Goal: Task Accomplishment & Management: Use online tool/utility

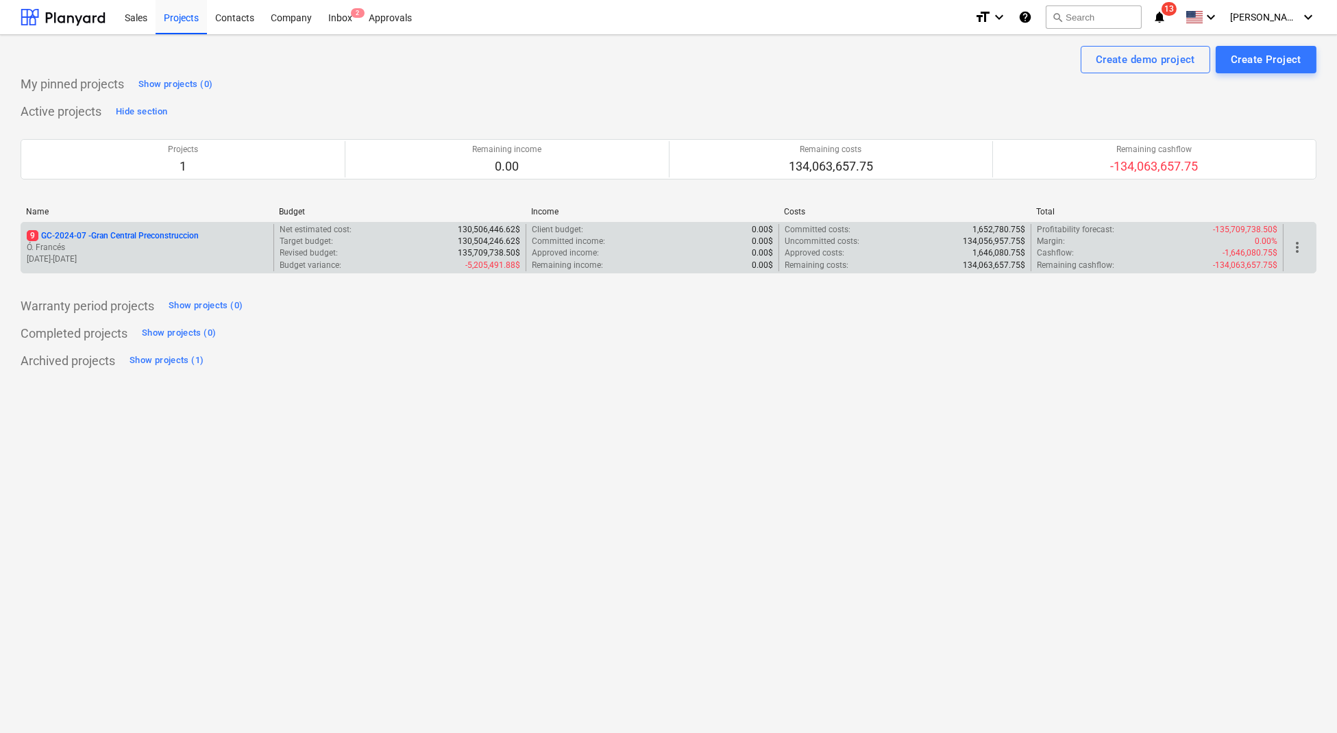
click at [156, 242] on p "Ó. Francés" at bounding box center [147, 248] width 241 height 12
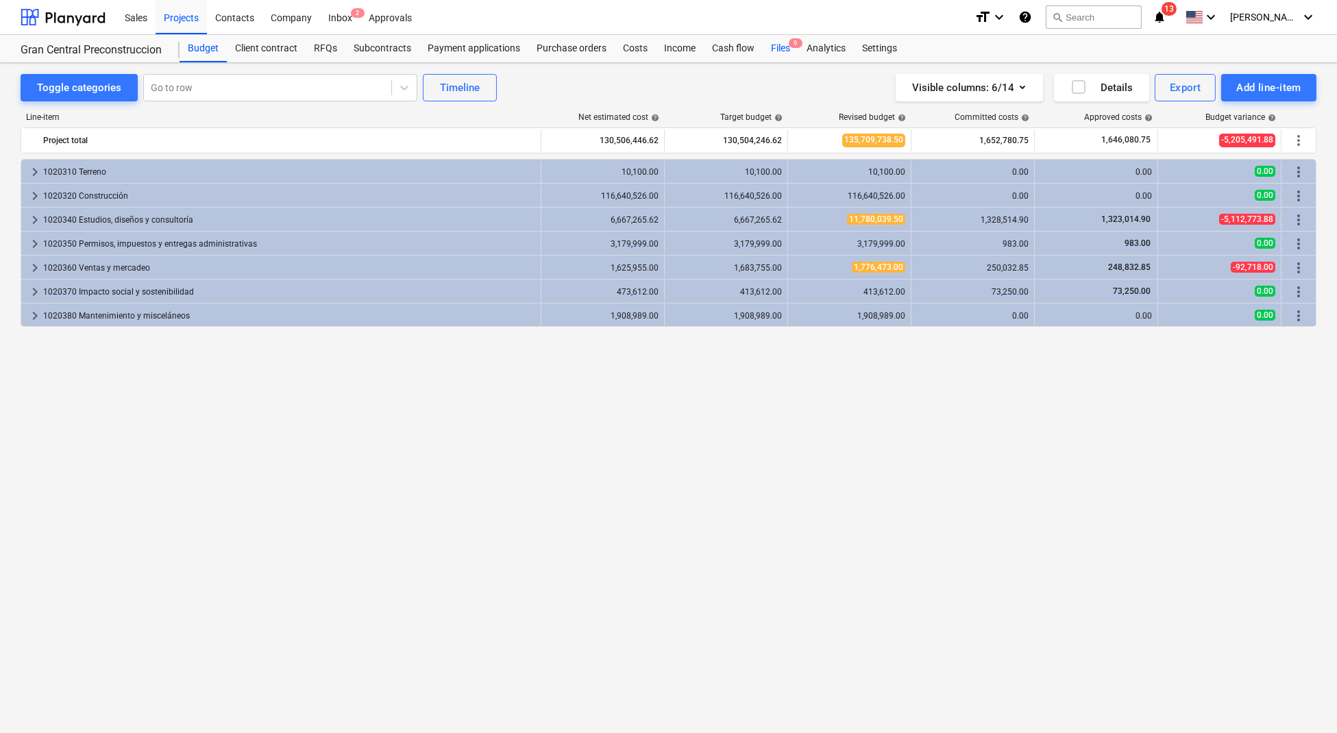
click at [775, 53] on div "Files 9" at bounding box center [780, 48] width 36 height 27
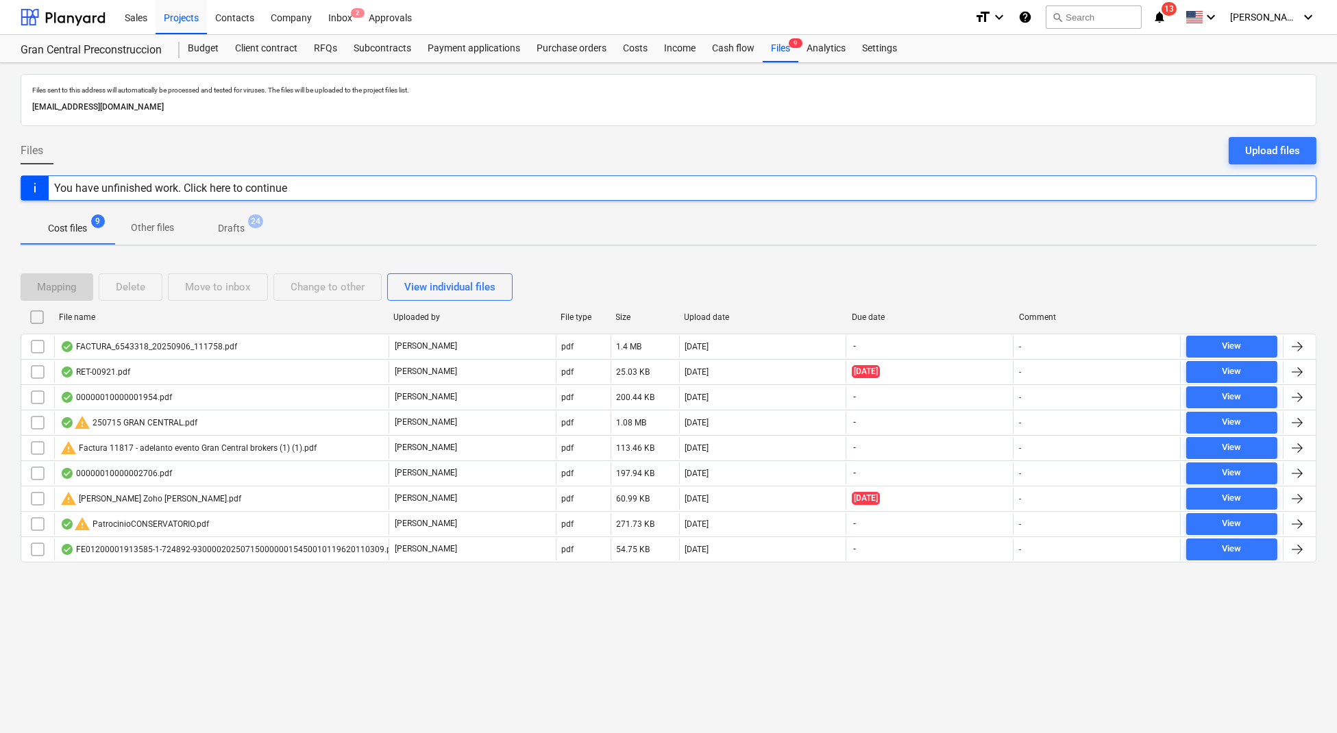
click at [699, 319] on div "Upload date" at bounding box center [762, 317] width 156 height 10
checkbox input "false"
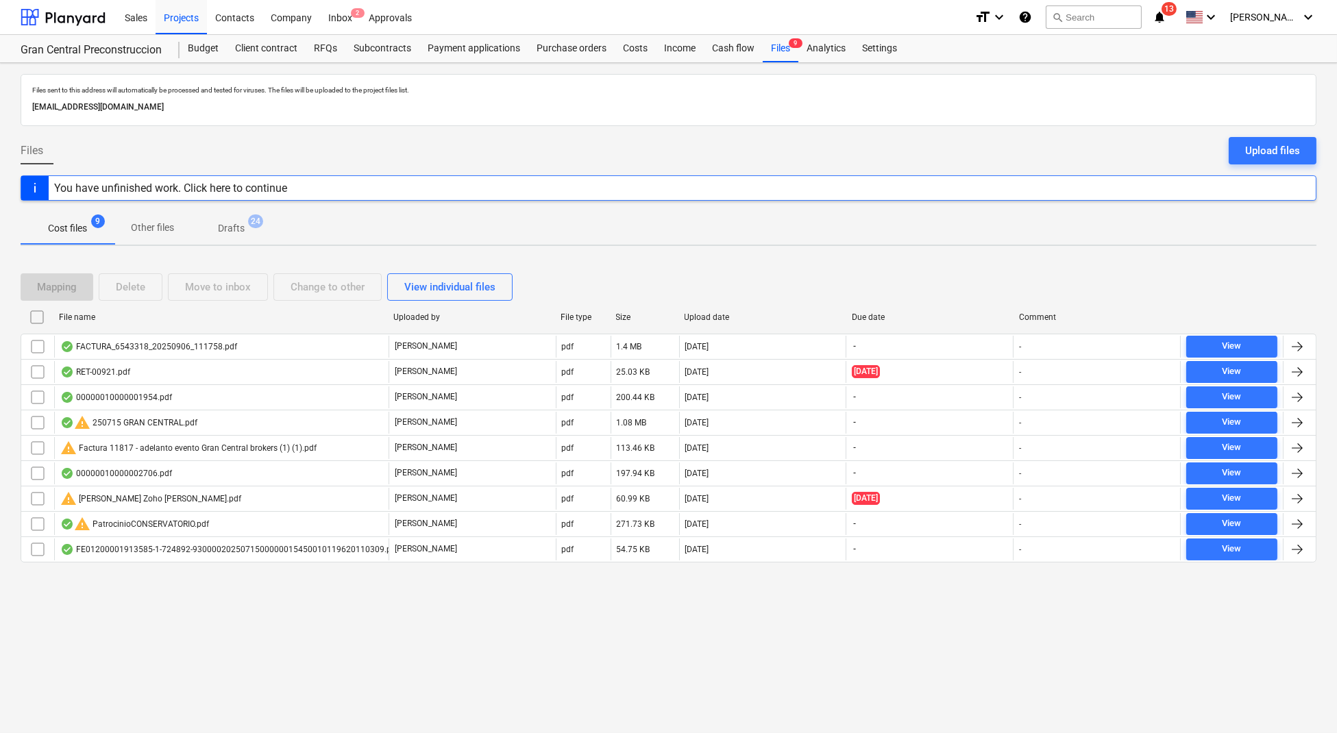
checkbox input "false"
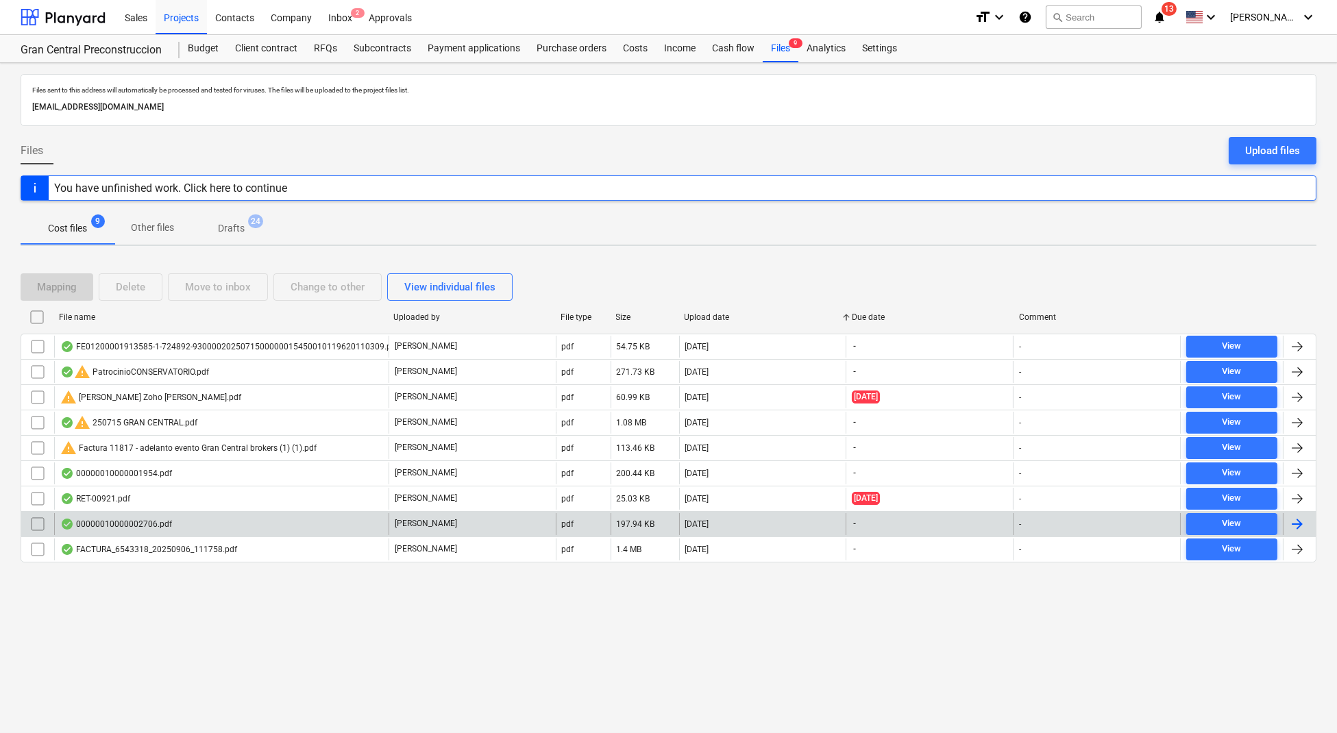
click at [178, 525] on div "00000010000002706.pdf" at bounding box center [221, 524] width 334 height 22
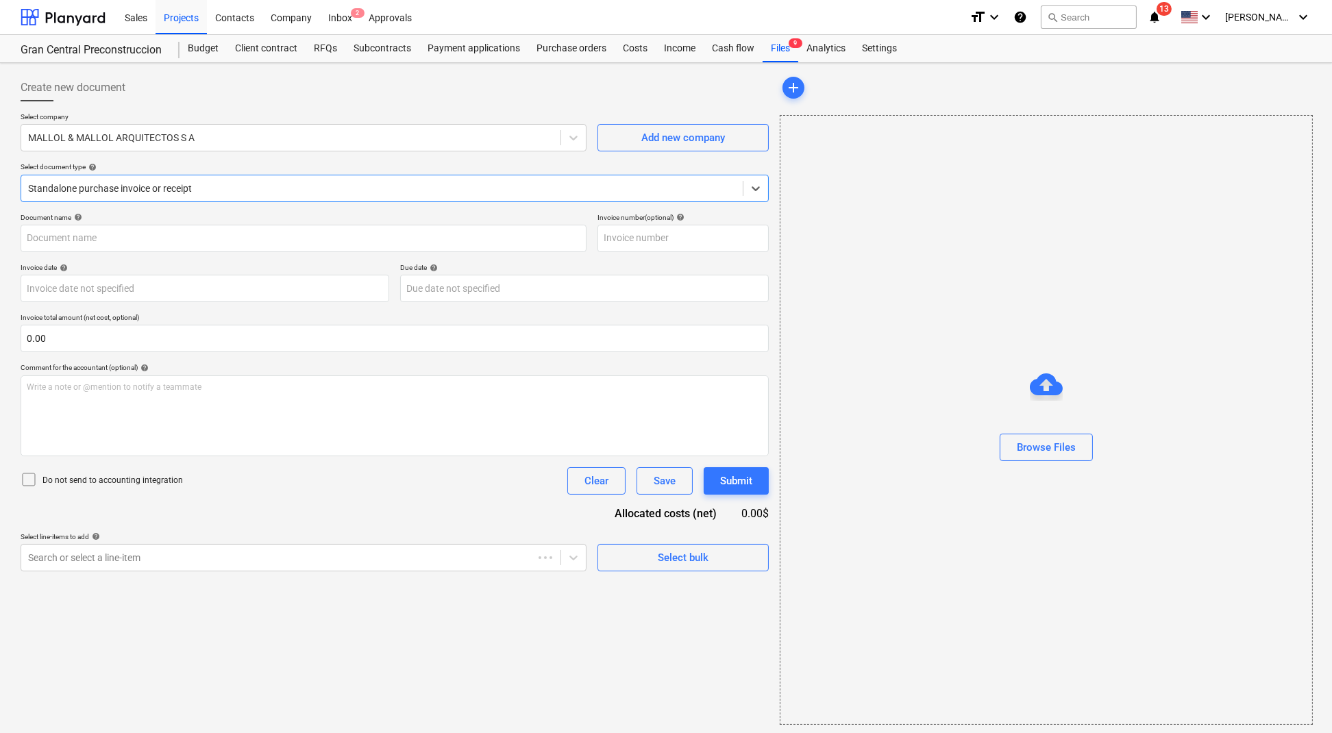
type input "0000002706"
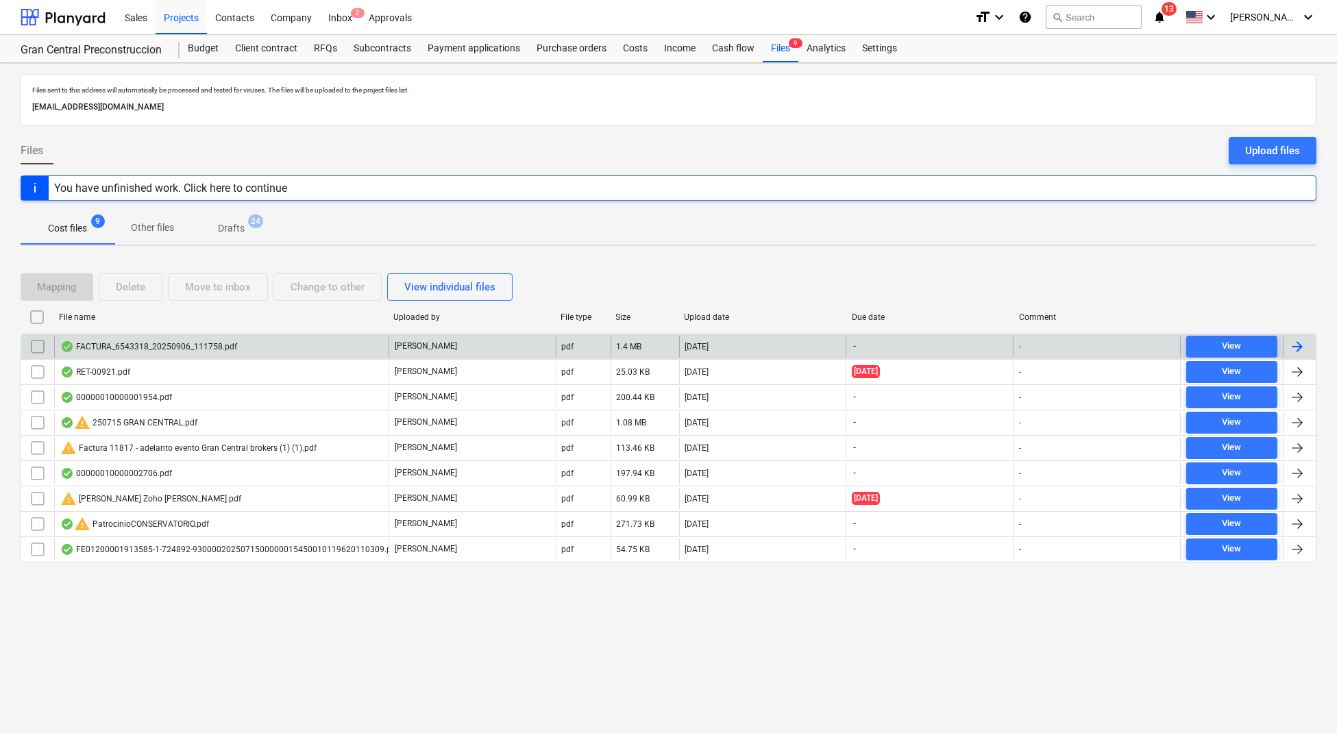
click at [293, 342] on div "FACTURA_6543318_20250906_111758.pdf" at bounding box center [221, 347] width 334 height 22
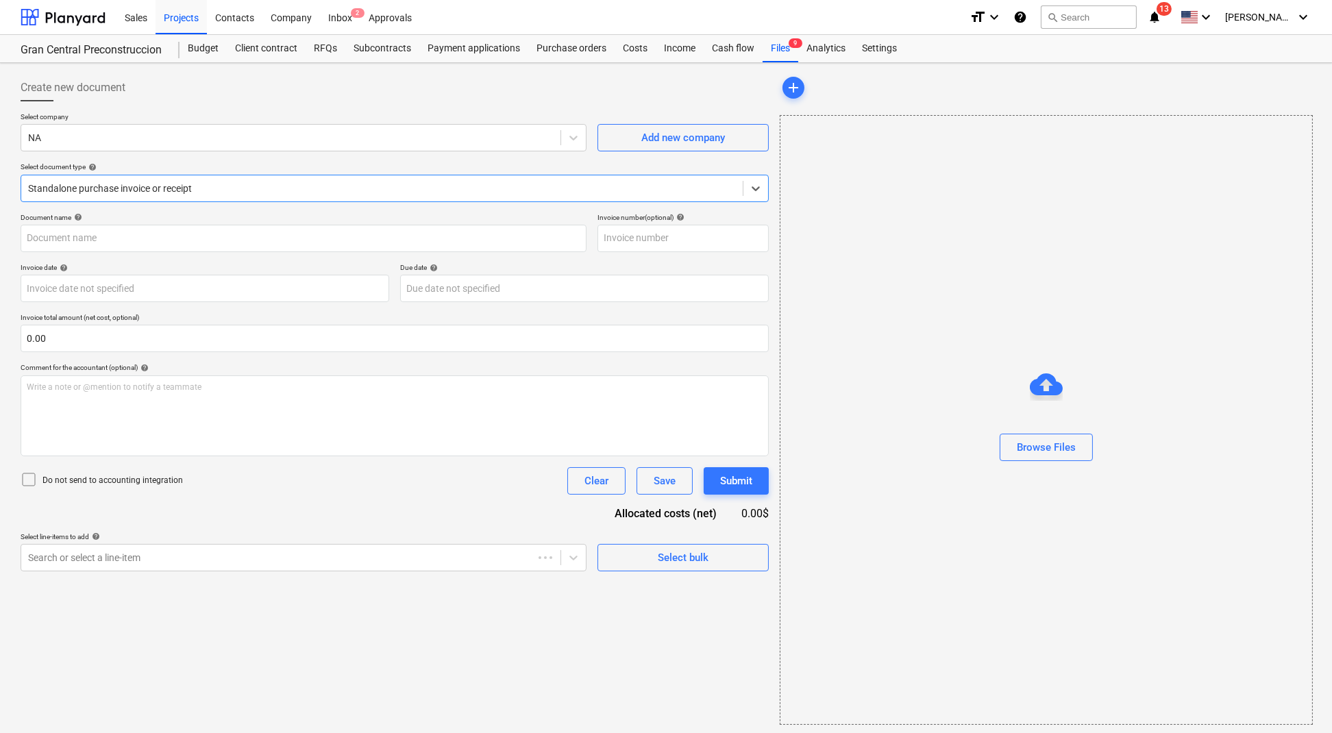
type input "11130027881"
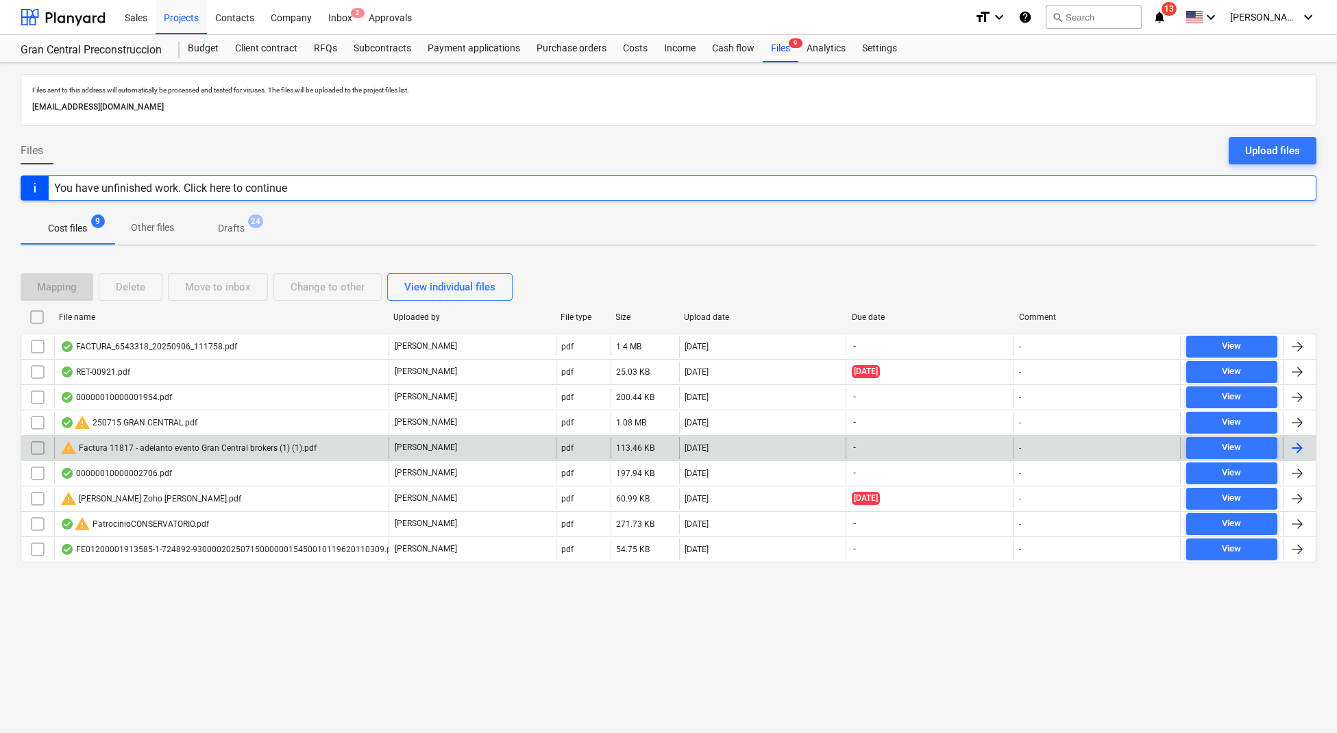
click at [246, 443] on div "warning Factura 11817 - adelanto evento Gran Central brokers (1) (1).pdf" at bounding box center [188, 448] width 256 height 16
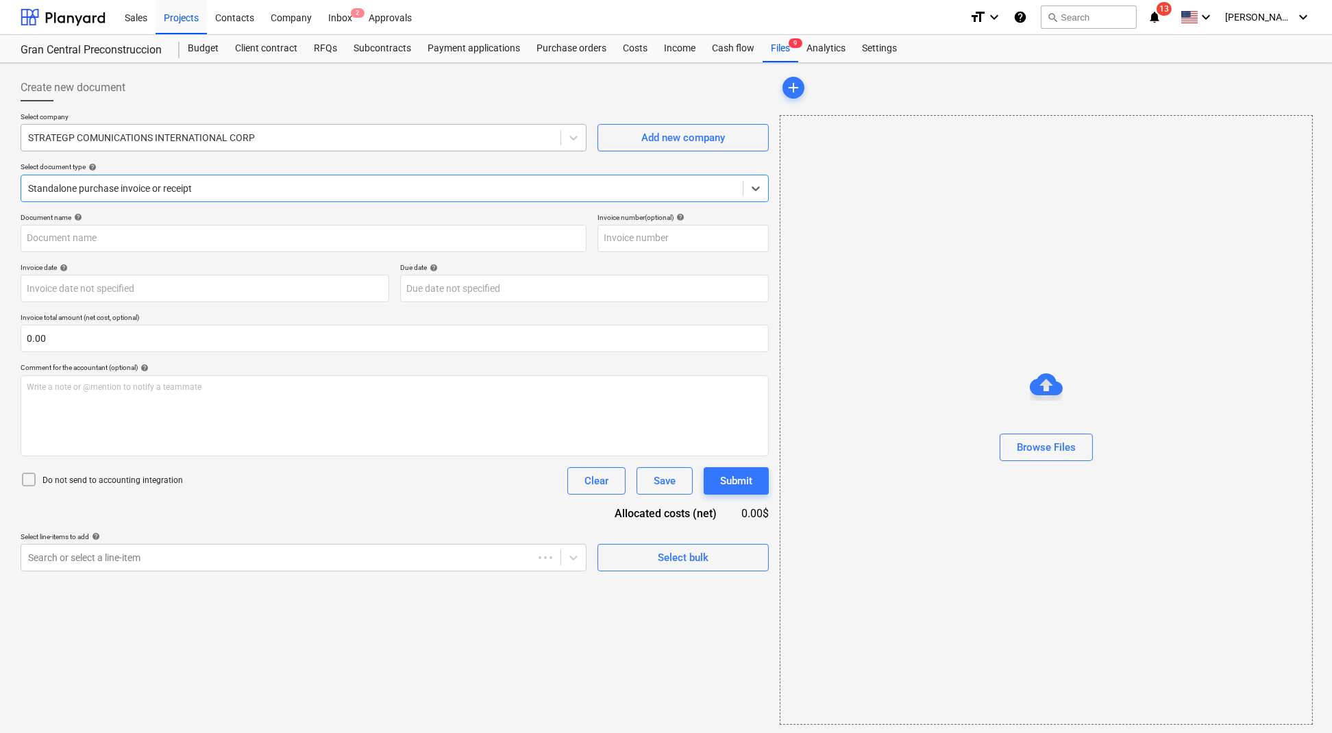
type input "7"
type input "[DATE]"
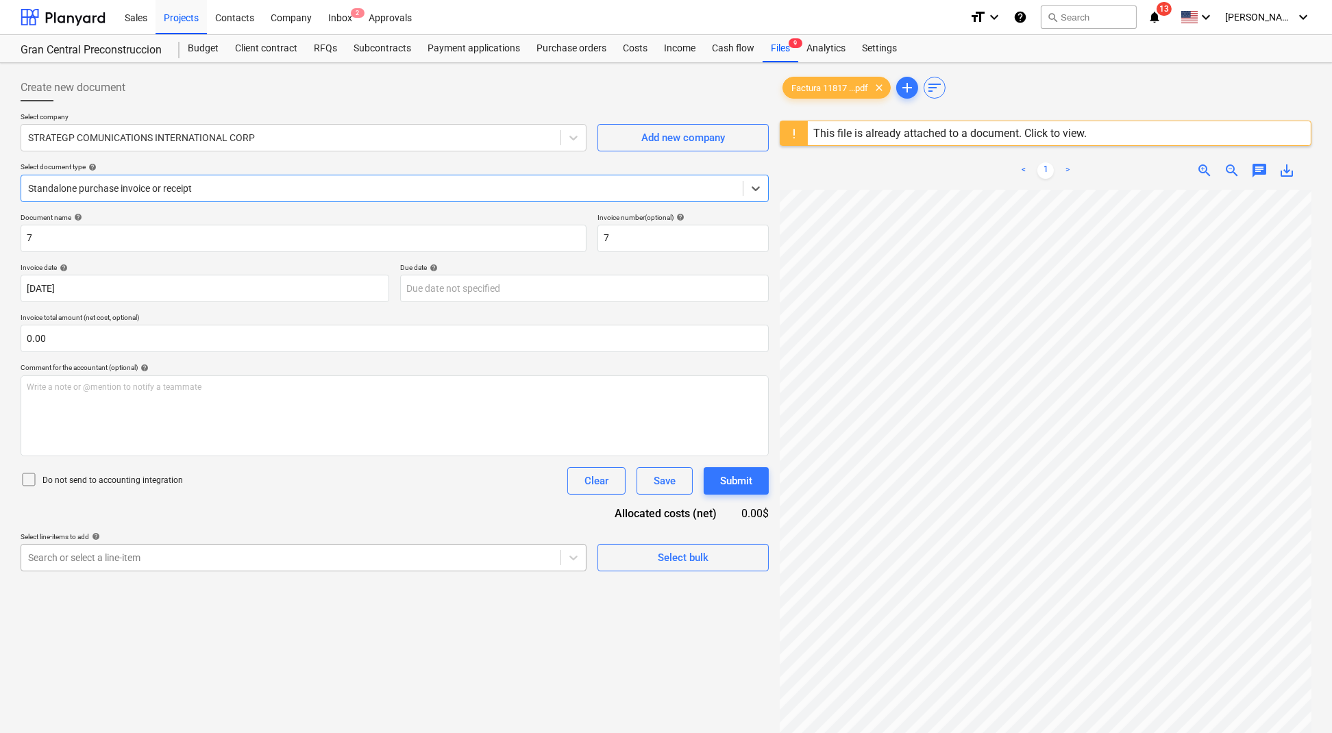
click at [281, 559] on body "Sales Projects Contacts Company Inbox 2 Approvals format_size keyboard_arrow_do…" at bounding box center [666, 366] width 1332 height 733
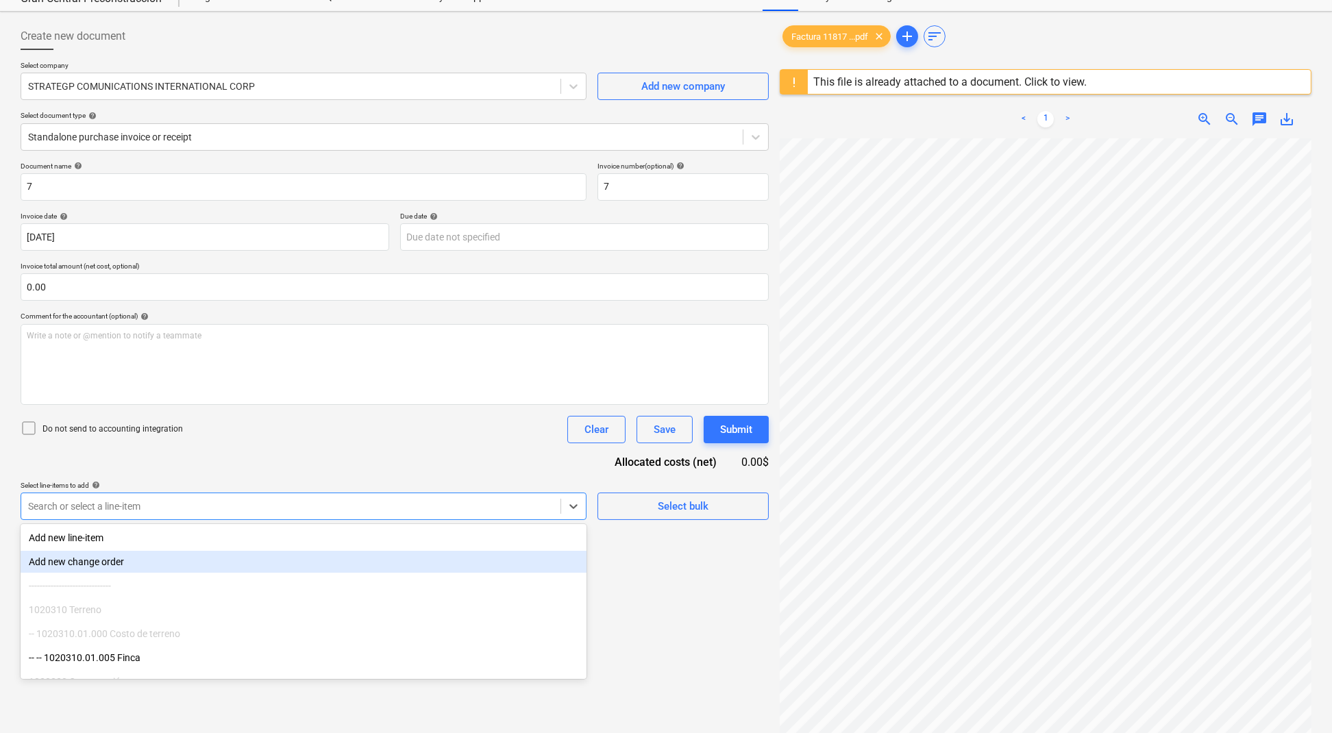
scroll to position [56, 0]
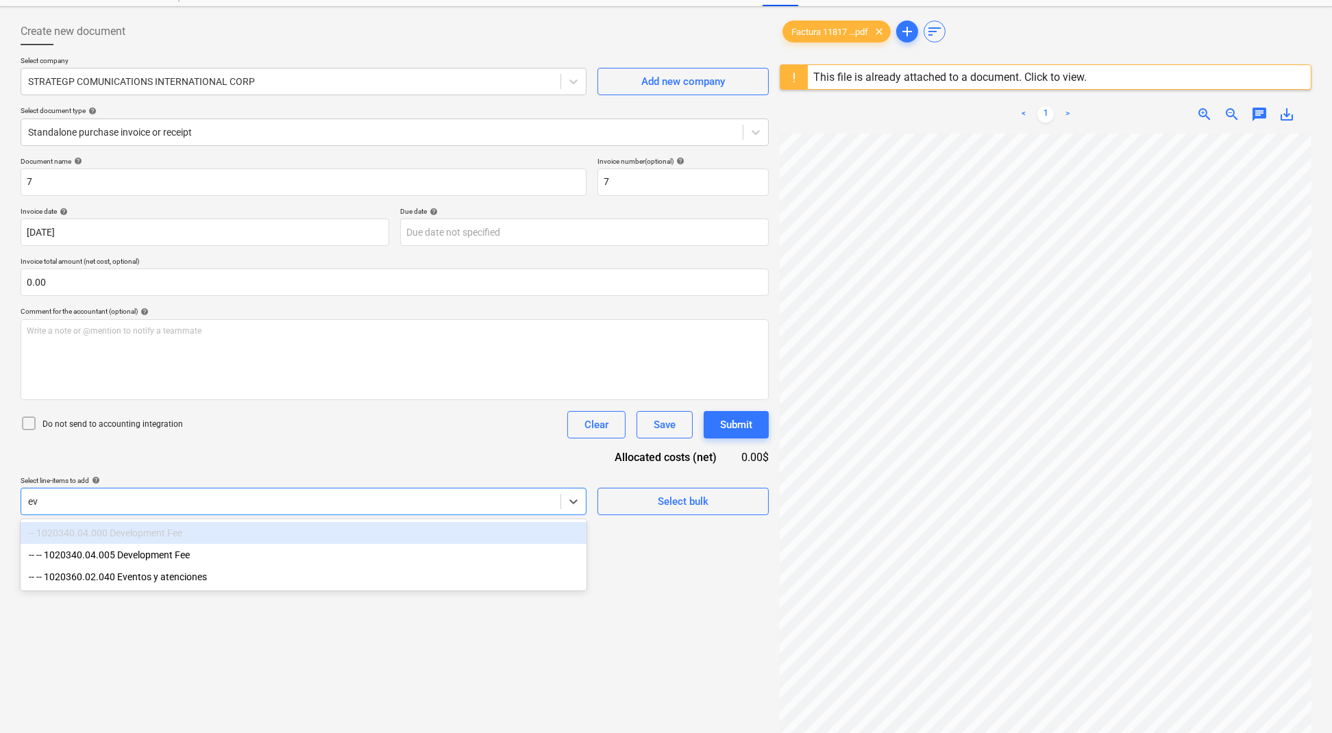
type input "eve"
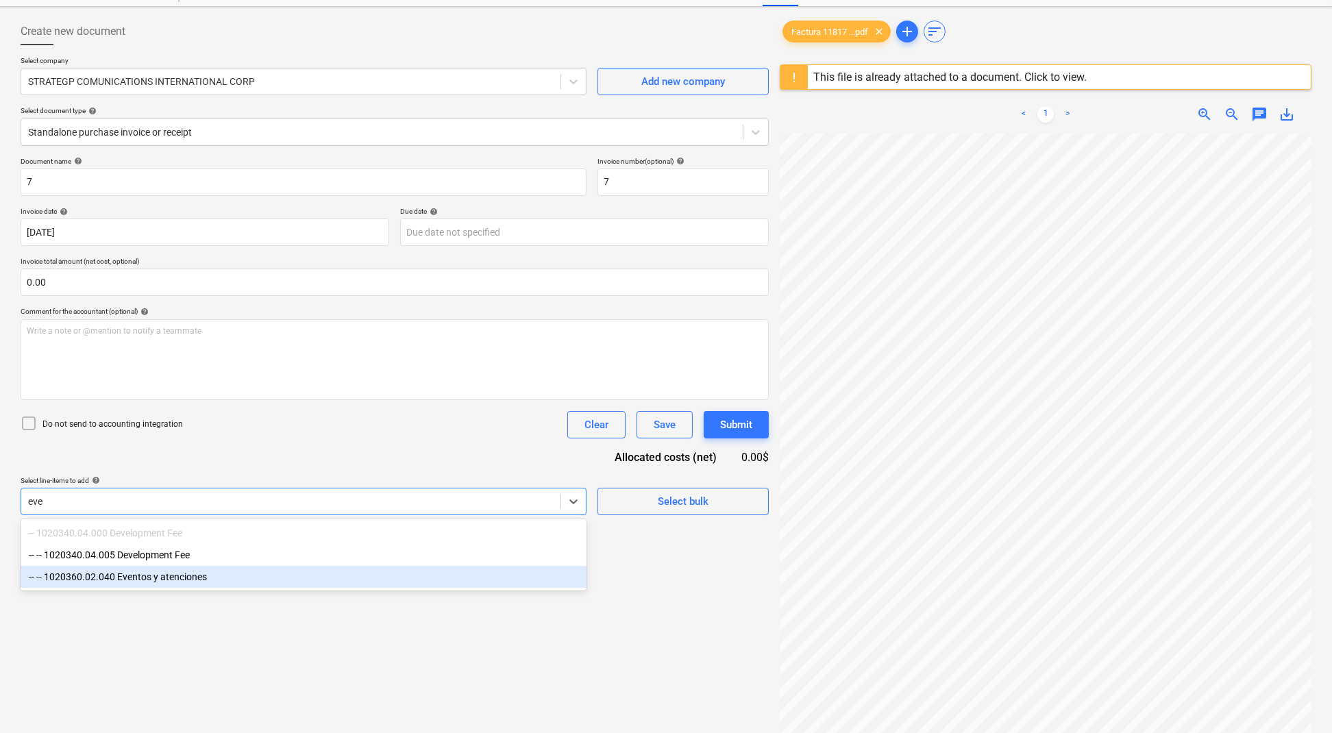
click at [121, 584] on div "-- -- 1020360.02.040 Eventos y atenciones" at bounding box center [304, 577] width 566 height 22
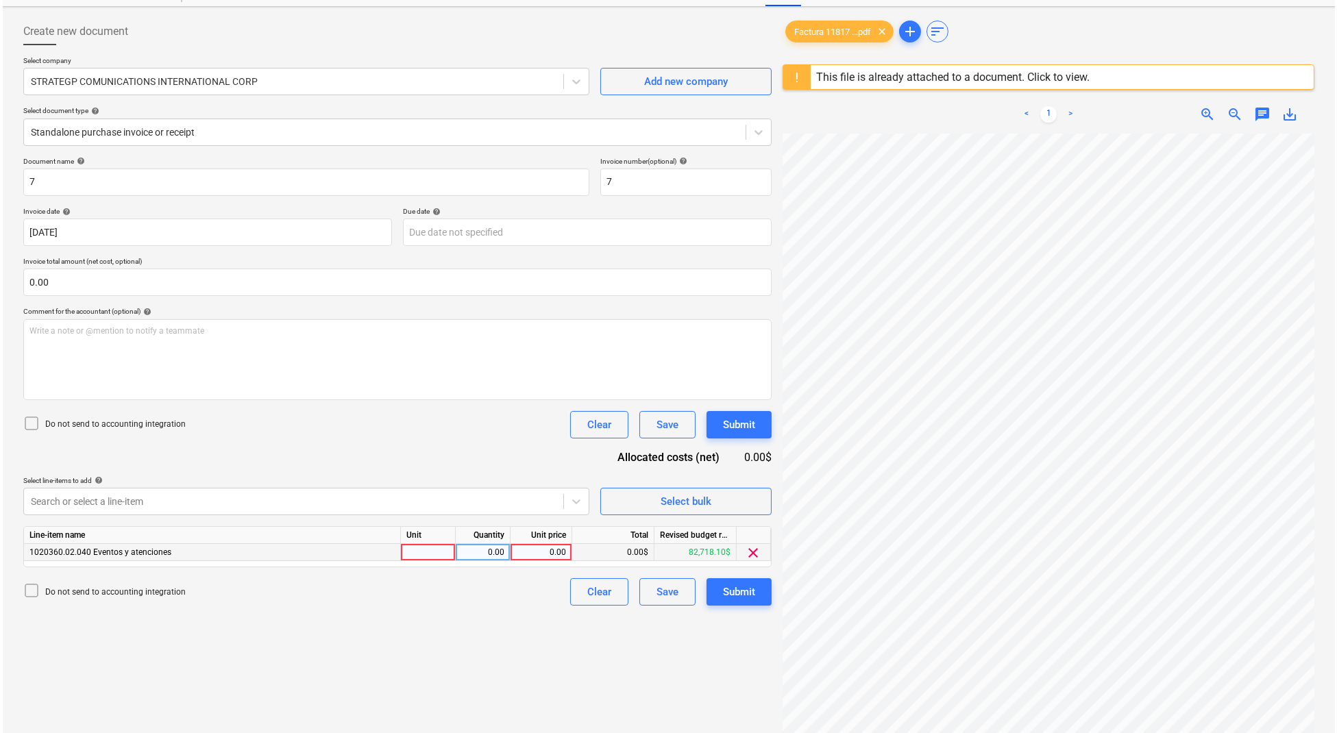
scroll to position [36, 199]
click at [536, 544] on div "0.00" at bounding box center [538, 552] width 50 height 17
type input "7838.84"
click at [512, 599] on div "Do not send to accounting integration Clear Save Submit" at bounding box center [395, 591] width 748 height 27
click at [615, 181] on input "7" at bounding box center [682, 182] width 171 height 27
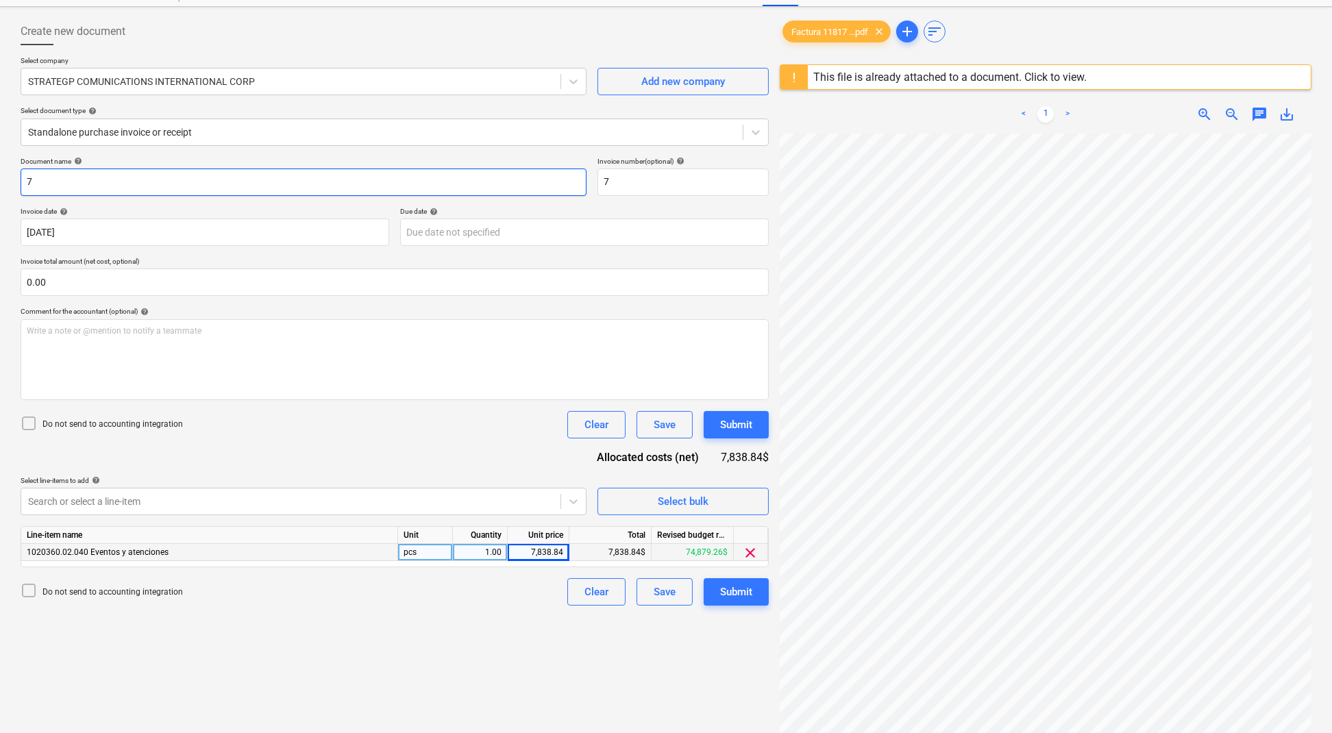
drag, startPoint x: 218, startPoint y: 182, endPoint x: 0, endPoint y: 175, distance: 218.0
click at [0, 175] on div "Create new document Select company STRATEGP COMUNICATIONS INTERNATIONAL CORP Ad…" at bounding box center [666, 423] width 1332 height 832
type input "PRIMER PAGO POR ABONO DE SERVICIOS DE EVENTO GRAN CENTRAL"
click at [741, 583] on div "Submit" at bounding box center [736, 592] width 32 height 18
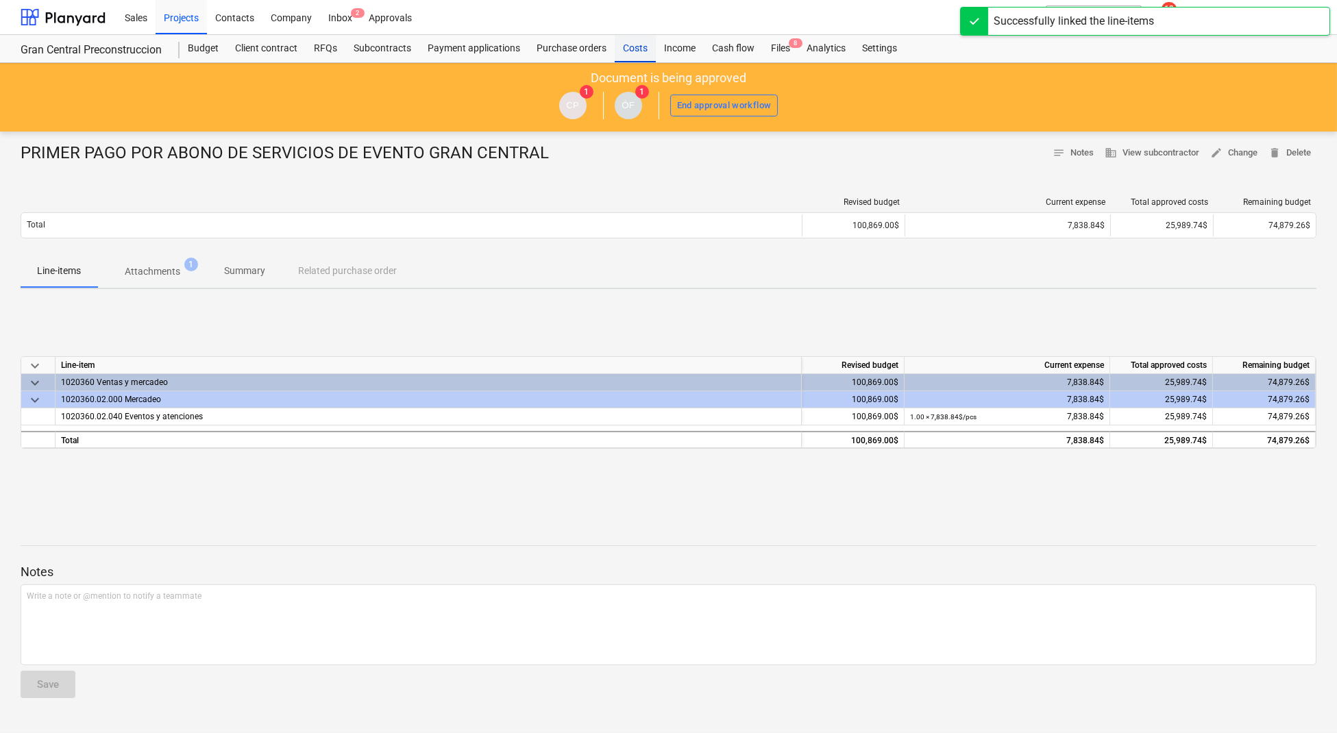
click at [637, 48] on div "Costs" at bounding box center [635, 48] width 41 height 27
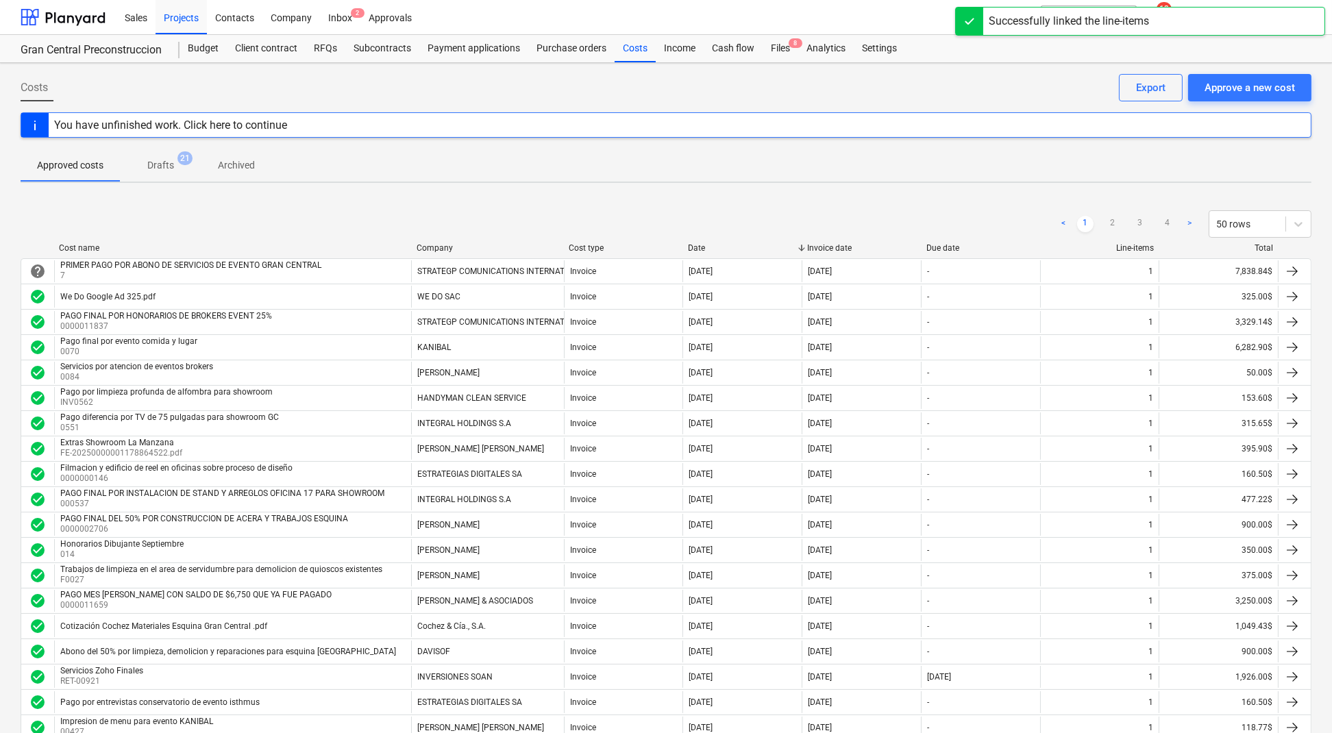
click at [441, 243] on div "Company" at bounding box center [488, 248] width 142 height 10
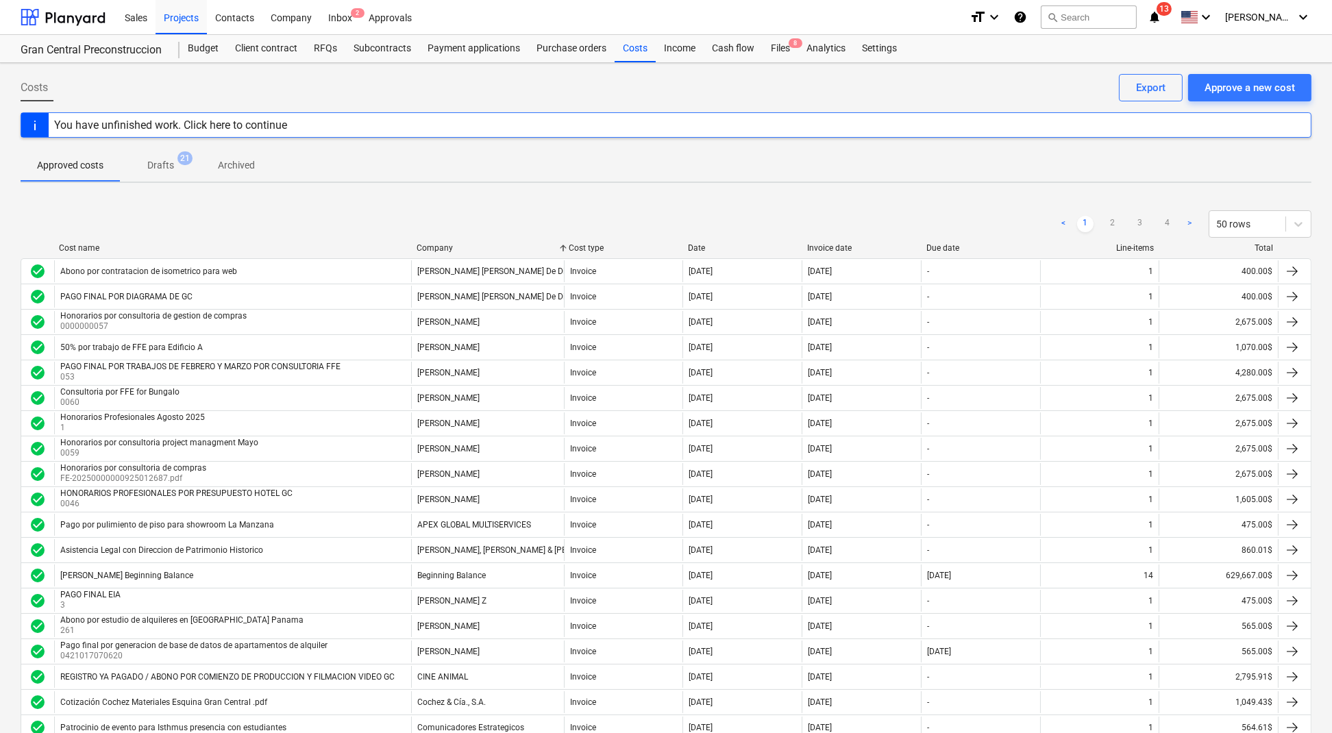
click at [441, 243] on div "Company" at bounding box center [488, 248] width 142 height 10
